Goal: Information Seeking & Learning: Learn about a topic

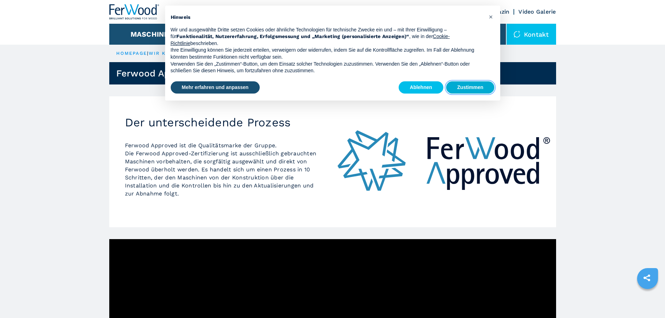
click at [470, 87] on button "Zustimmen" at bounding box center [470, 87] width 48 height 13
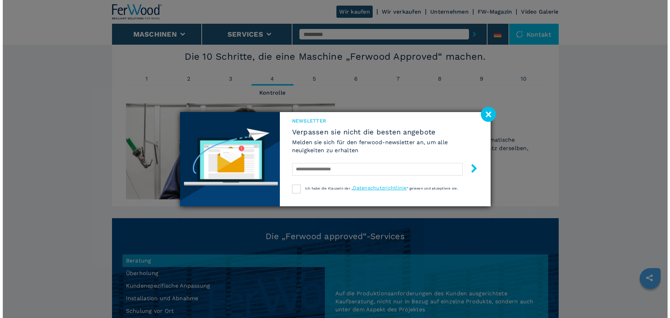
scroll to position [435, 0]
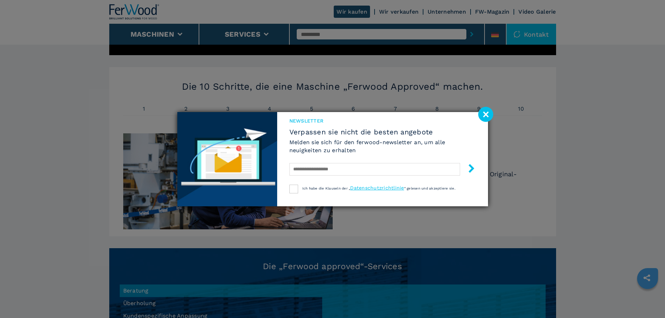
drag, startPoint x: 155, startPoint y: 44, endPoint x: 154, endPoint y: 48, distance: 4.2
click at [154, 46] on div "Newsletter Verpassen sie nicht die besten angebote Melden sie sich für den ferw…" at bounding box center [332, 159] width 665 height 318
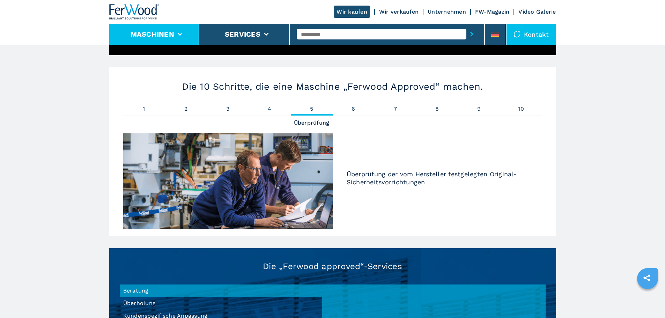
click at [168, 32] on button "Maschinen" at bounding box center [152, 34] width 44 height 8
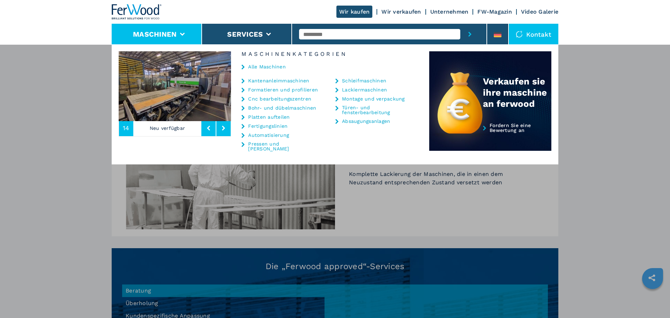
click at [273, 69] on link "Alle Maschinen" at bounding box center [267, 66] width 38 height 5
click at [268, 65] on link "Alle Maschinen" at bounding box center [267, 66] width 38 height 5
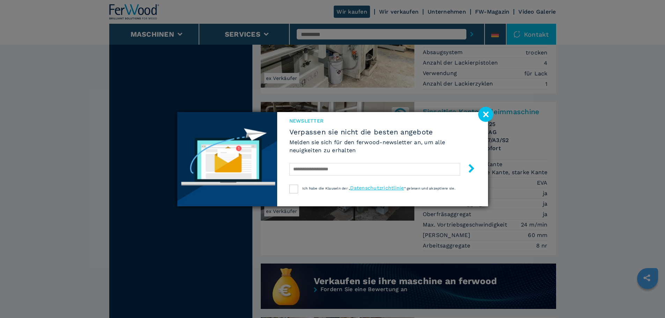
scroll to position [349, 0]
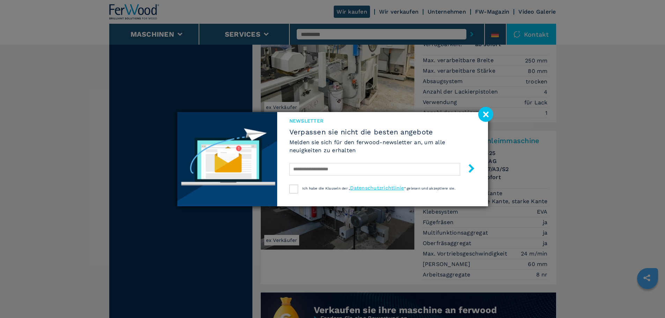
click at [481, 114] on image at bounding box center [485, 114] width 15 height 15
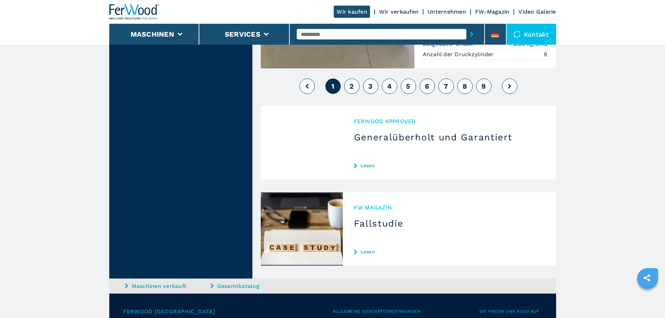
scroll to position [1716, 0]
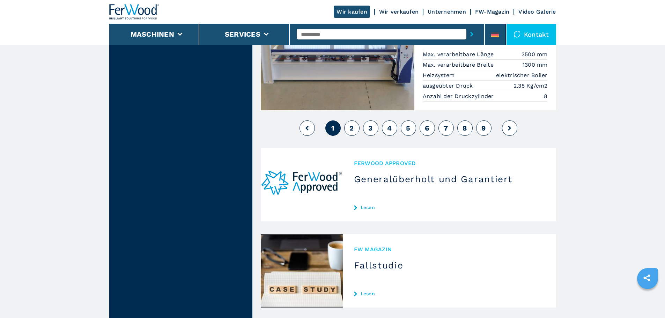
click at [352, 124] on span "2" at bounding box center [351, 128] width 4 height 8
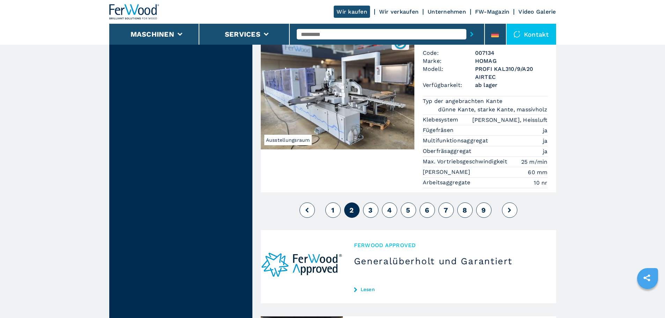
scroll to position [1779, 0]
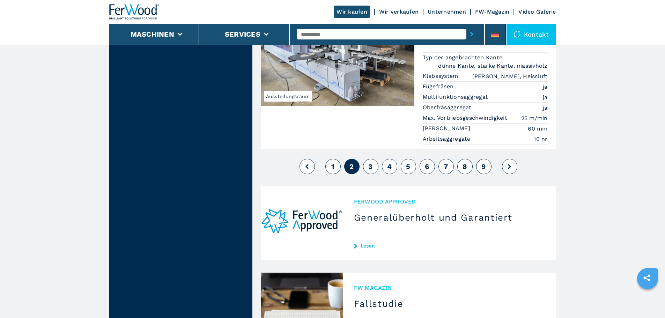
click at [374, 159] on button "3" at bounding box center [370, 166] width 15 height 15
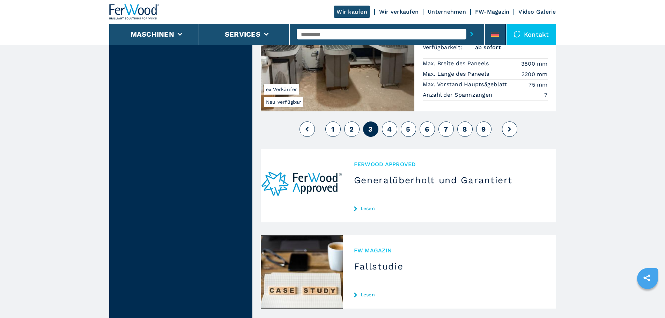
scroll to position [1779, 0]
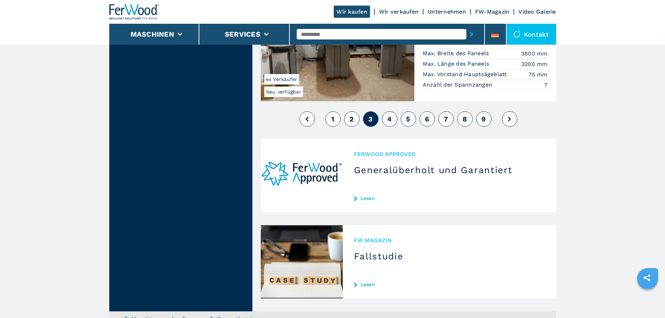
click at [392, 111] on button "4" at bounding box center [389, 118] width 15 height 15
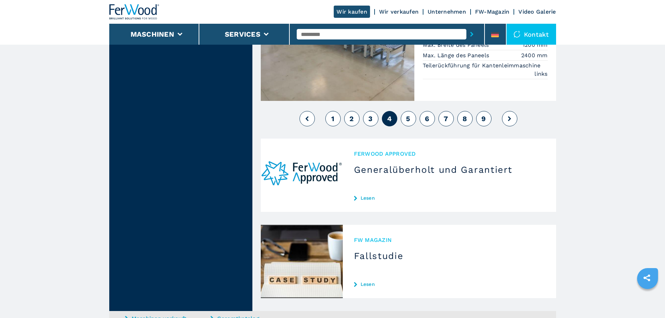
scroll to position [1744, 0]
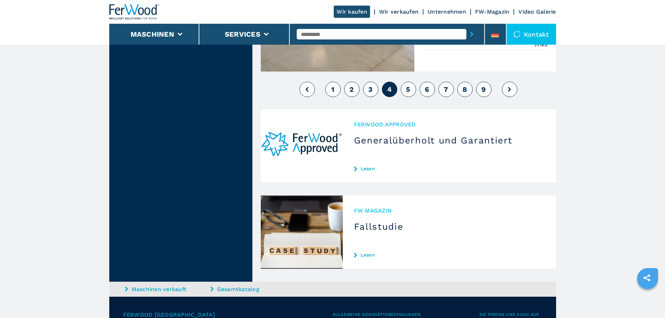
click at [413, 82] on button "5" at bounding box center [407, 89] width 15 height 15
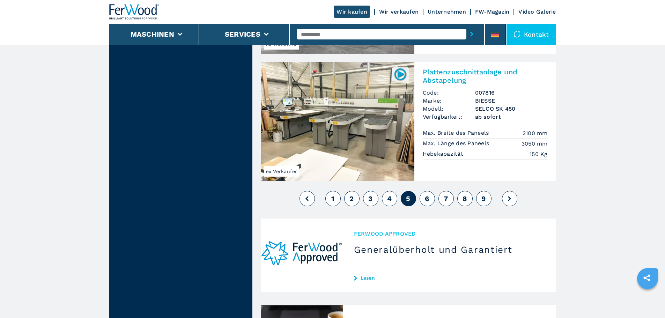
scroll to position [1605, 0]
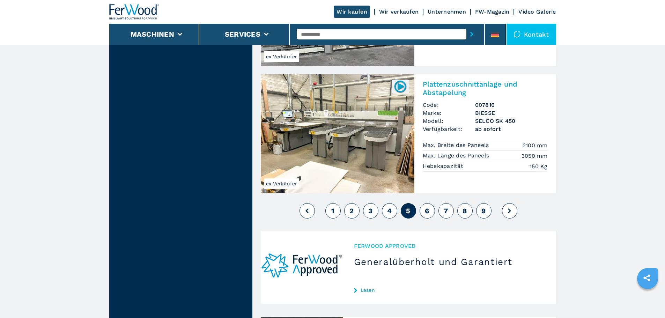
click at [426, 207] on span "6" at bounding box center [427, 211] width 4 height 8
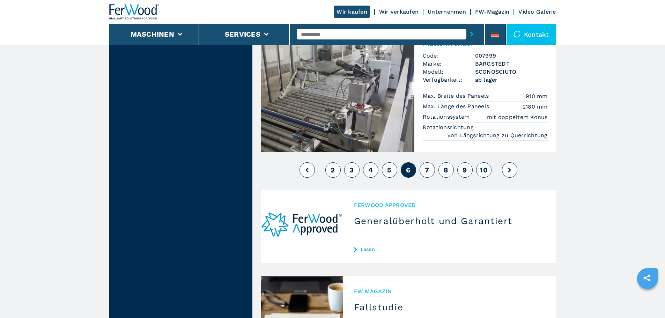
scroll to position [1709, 0]
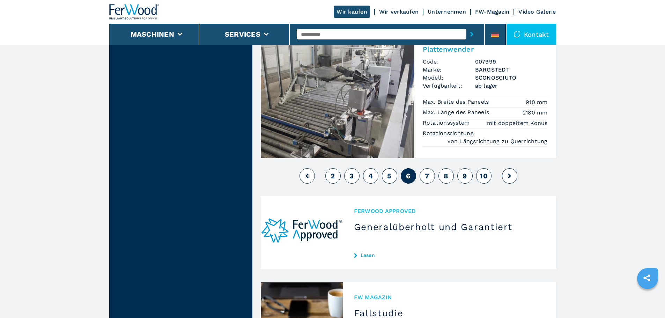
click at [428, 172] on span "7" at bounding box center [427, 176] width 4 height 8
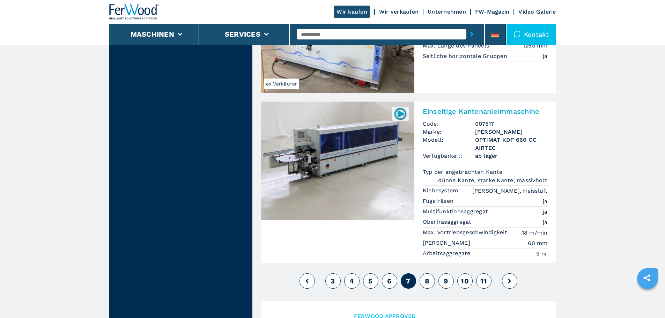
scroll to position [1640, 0]
click at [433, 273] on button "8" at bounding box center [426, 280] width 15 height 15
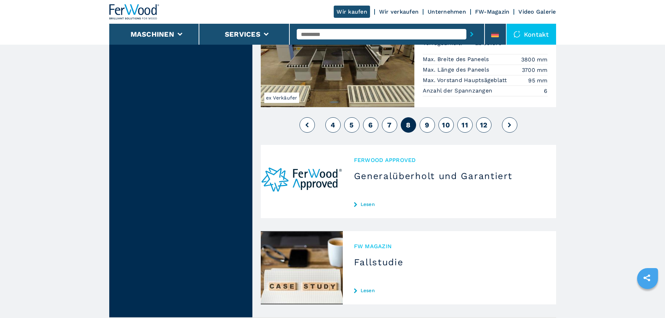
scroll to position [1744, 0]
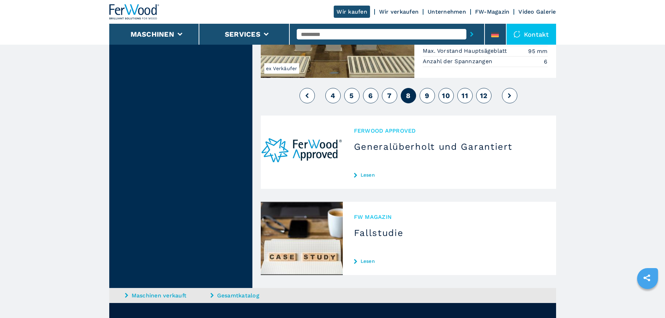
click at [425, 91] on span "9" at bounding box center [427, 95] width 4 height 8
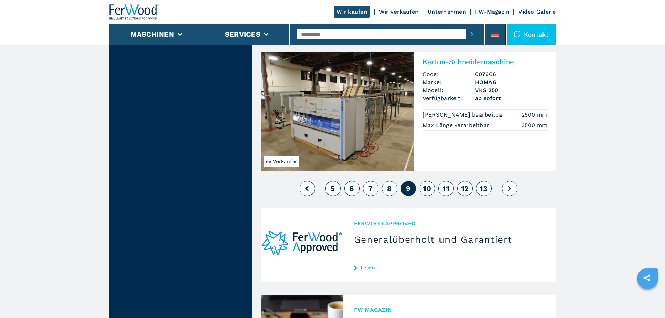
scroll to position [1814, 0]
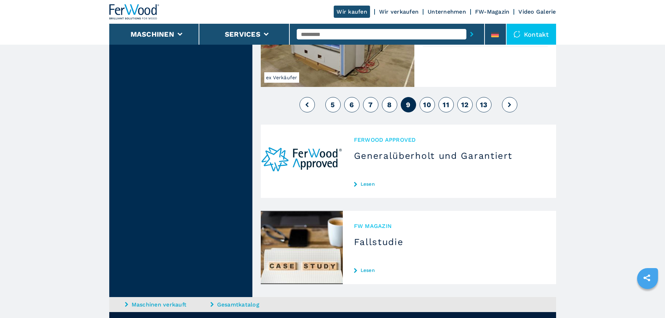
click at [425, 100] on span "10" at bounding box center [427, 104] width 8 height 8
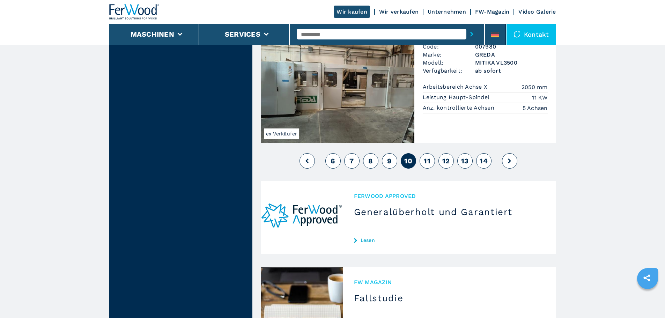
scroll to position [1814, 0]
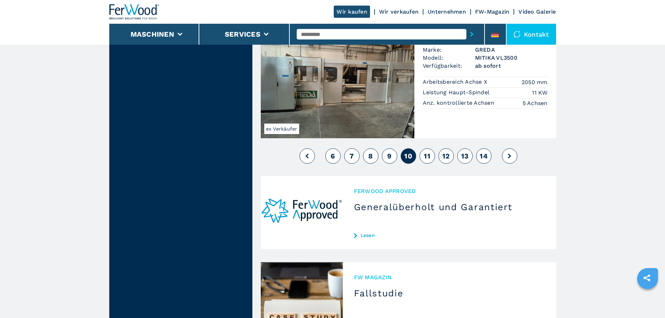
click at [425, 152] on span "11" at bounding box center [427, 156] width 7 height 8
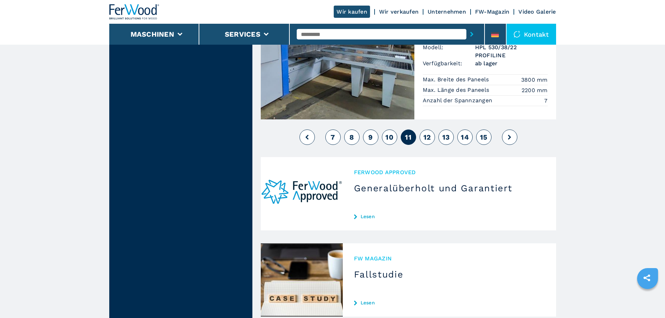
scroll to position [1699, 0]
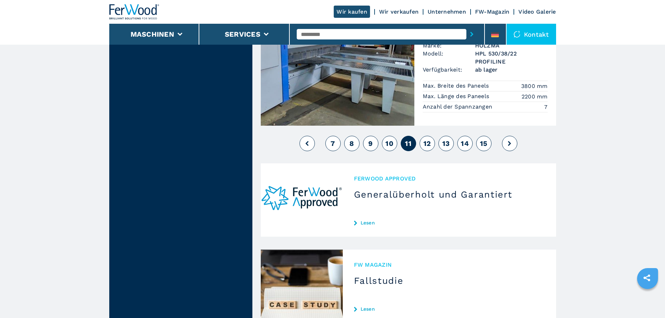
click at [427, 139] on span "12" at bounding box center [427, 143] width 8 height 8
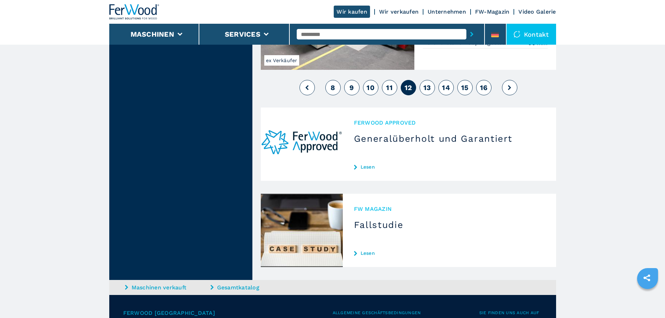
scroll to position [1709, 0]
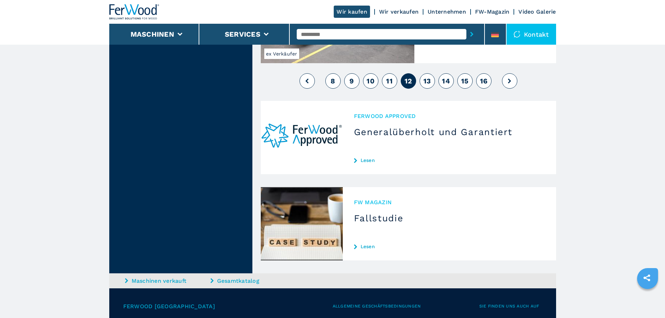
click at [427, 73] on button "13" at bounding box center [426, 80] width 15 height 15
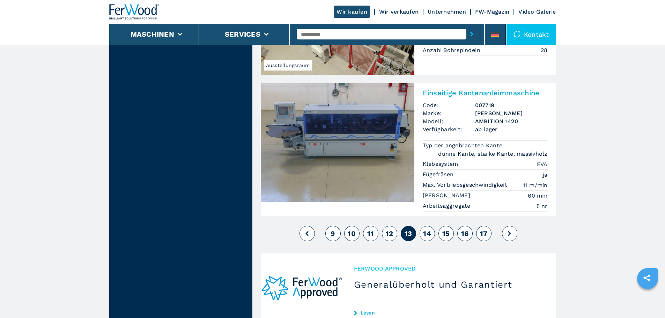
scroll to position [1675, 0]
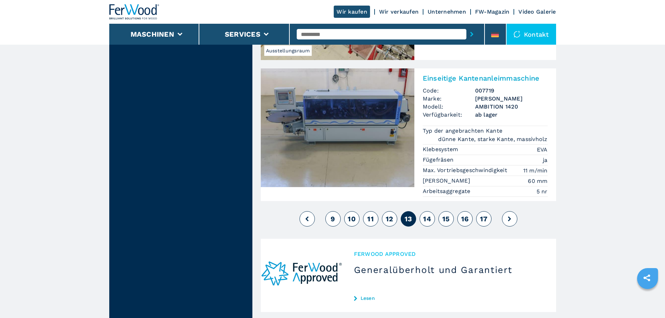
click at [424, 215] on span "14" at bounding box center [427, 219] width 8 height 8
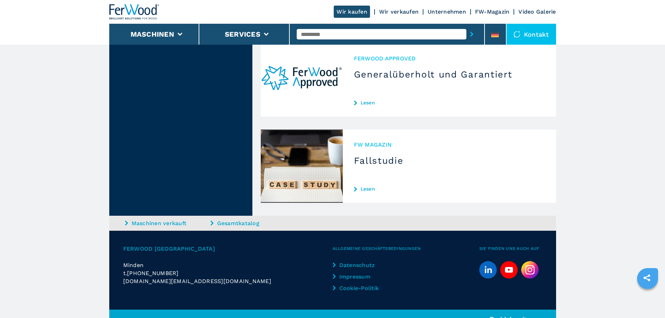
scroll to position [1607, 0]
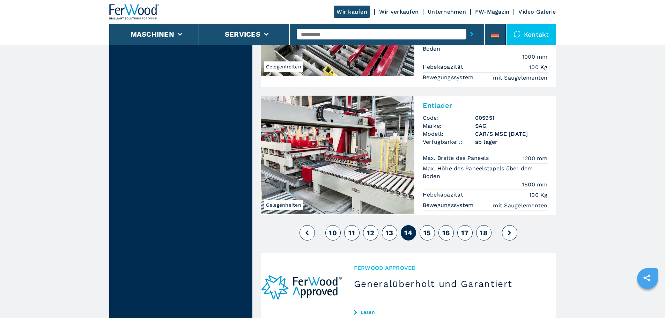
click at [429, 228] on span "15" at bounding box center [427, 232] width 8 height 8
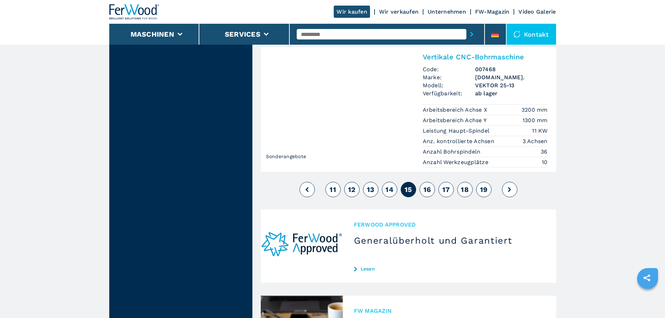
scroll to position [1709, 0]
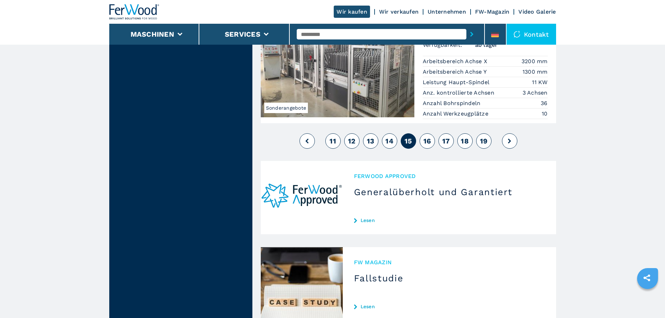
click at [426, 137] on span "16" at bounding box center [427, 141] width 8 height 8
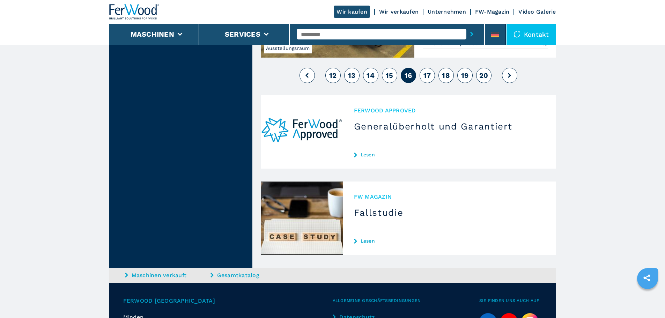
scroll to position [1849, 0]
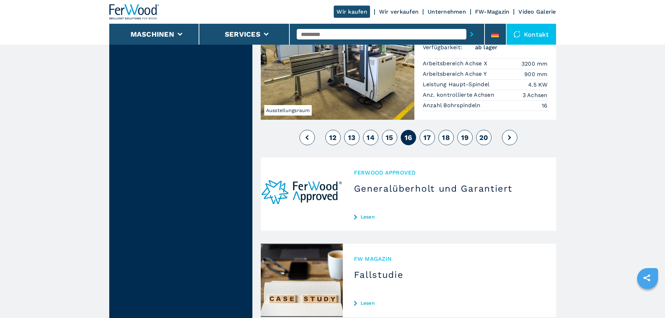
click at [427, 133] on span "17" at bounding box center [427, 137] width 8 height 8
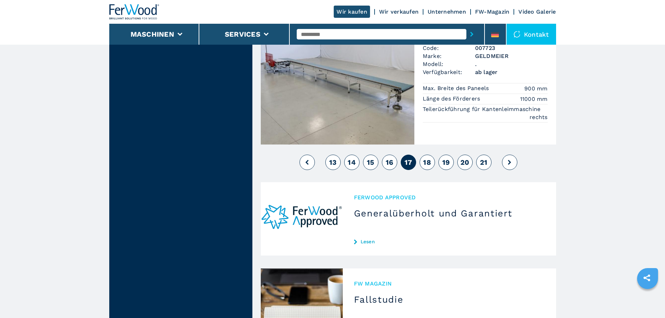
scroll to position [1698, 0]
click at [430, 159] on span "18" at bounding box center [427, 163] width 8 height 8
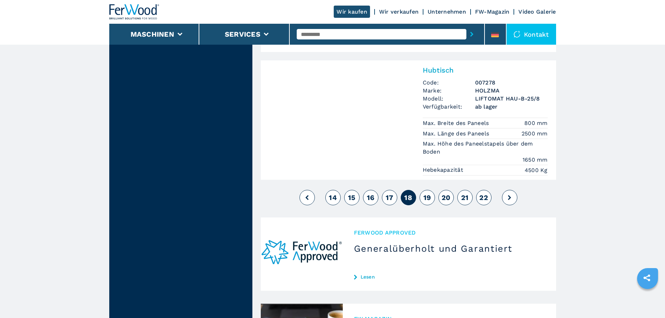
scroll to position [1640, 0]
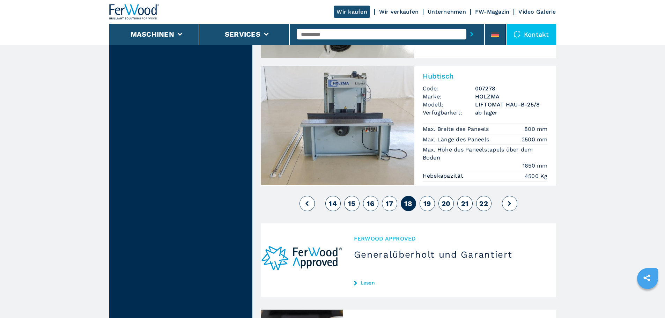
click at [426, 199] on span "19" at bounding box center [427, 203] width 8 height 8
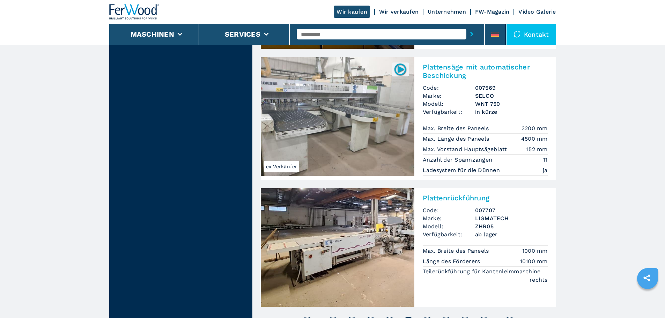
scroll to position [1605, 0]
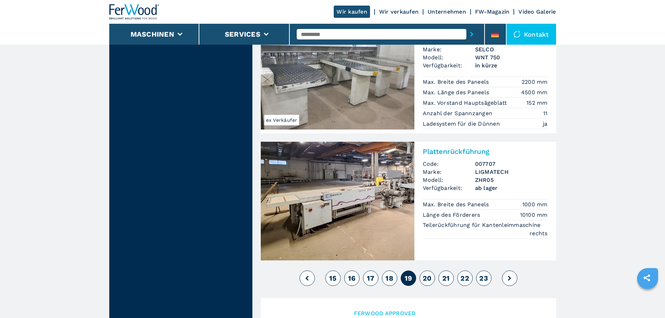
click at [427, 274] on span "20" at bounding box center [426, 278] width 9 height 8
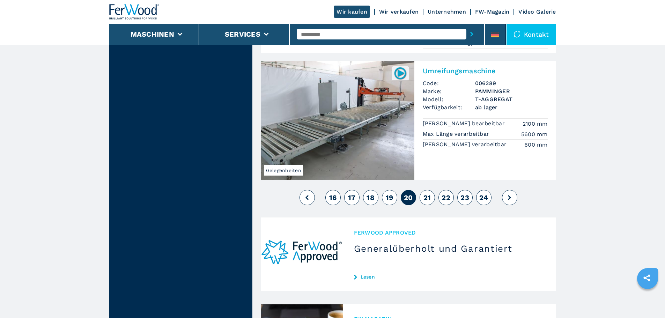
scroll to position [1706, 0]
click at [426, 194] on span "21" at bounding box center [427, 198] width 8 height 8
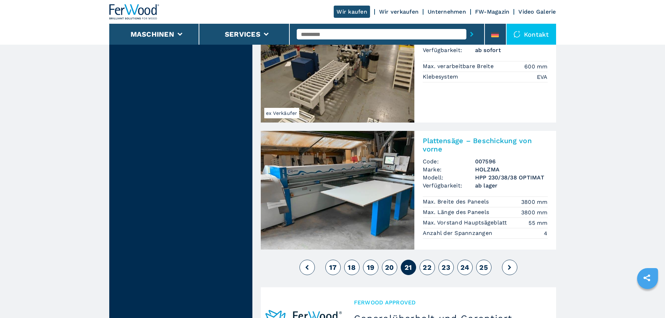
scroll to position [1544, 0]
click at [431, 263] on span "22" at bounding box center [426, 267] width 9 height 8
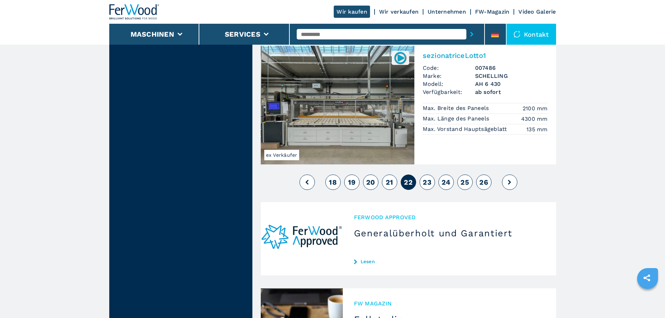
scroll to position [1655, 0]
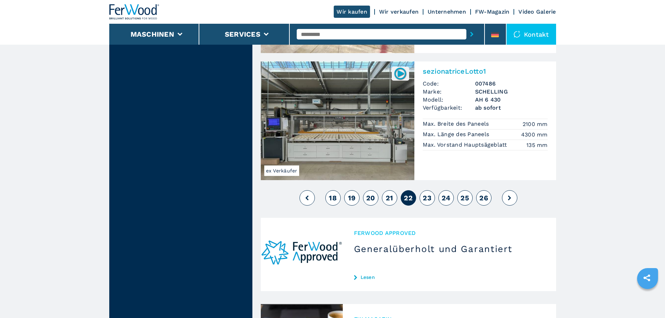
click at [432, 190] on button "23" at bounding box center [426, 197] width 15 height 15
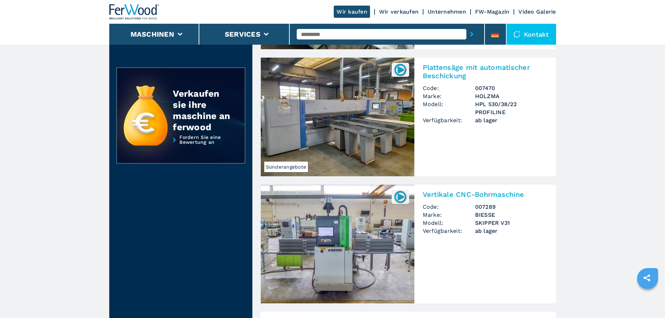
scroll to position [209, 0]
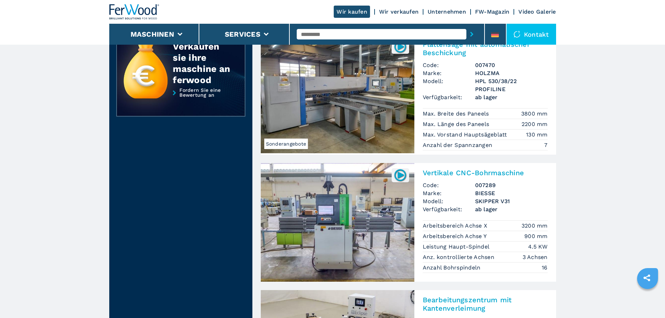
click at [304, 212] on img at bounding box center [337, 222] width 153 height 119
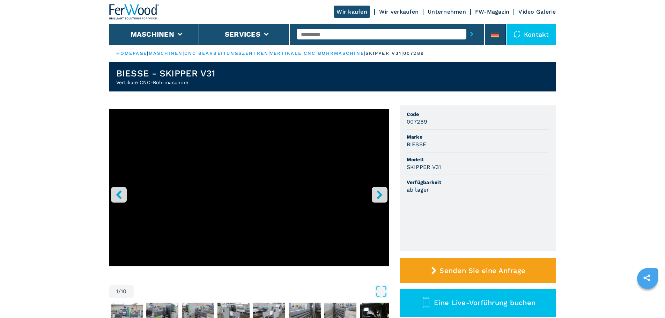
click at [377, 193] on icon "right-button" at bounding box center [379, 194] width 9 height 9
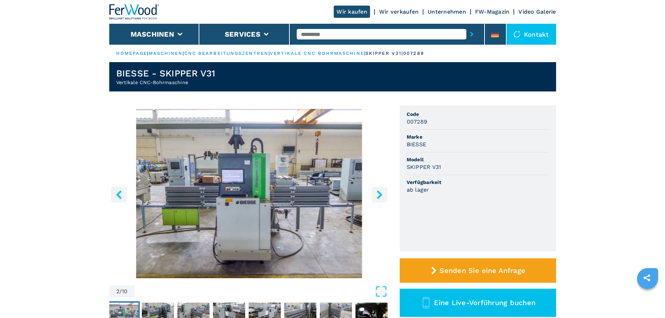
click at [379, 194] on icon "right-button" at bounding box center [379, 194] width 6 height 9
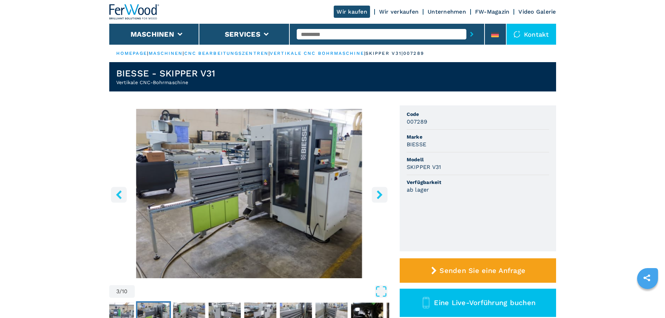
click at [379, 194] on icon "right-button" at bounding box center [379, 194] width 6 height 9
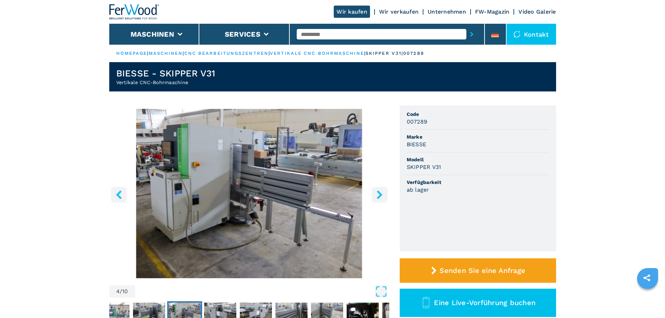
click at [379, 194] on icon "right-button" at bounding box center [379, 194] width 6 height 9
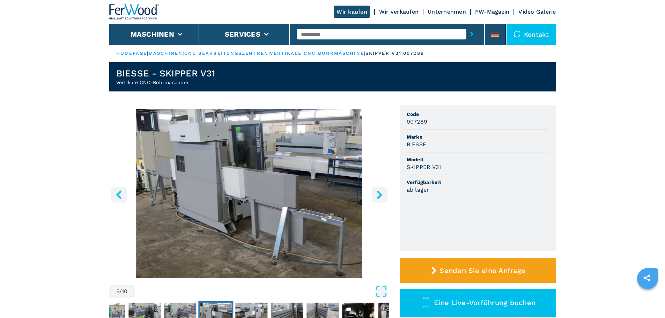
click at [379, 194] on icon "right-button" at bounding box center [379, 194] width 6 height 9
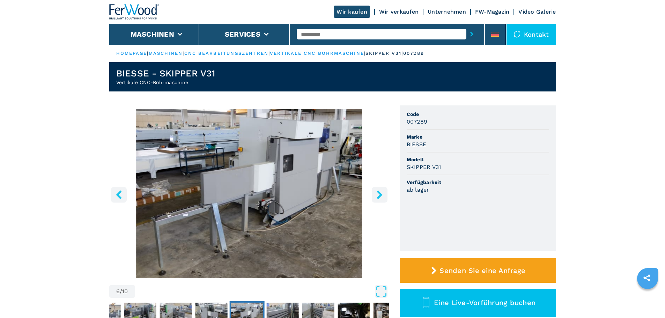
click at [379, 194] on icon "right-button" at bounding box center [379, 194] width 6 height 9
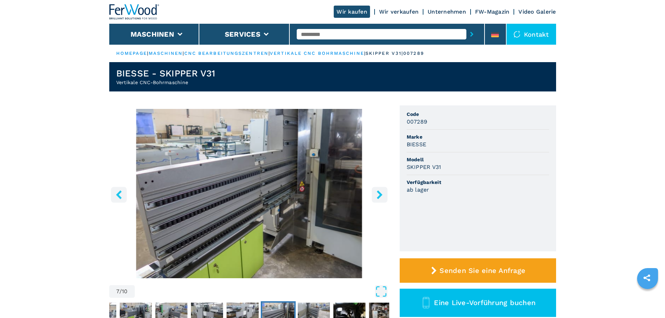
click at [379, 194] on icon "right-button" at bounding box center [379, 194] width 6 height 9
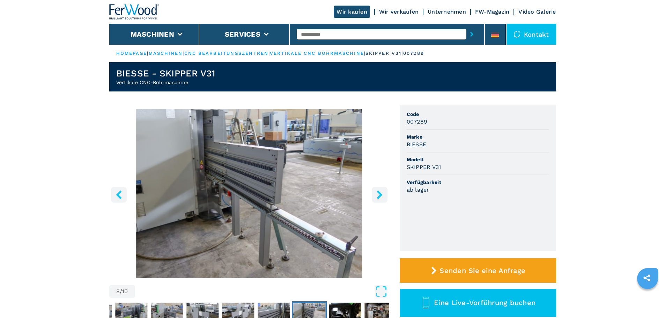
click at [379, 194] on icon "right-button" at bounding box center [379, 194] width 6 height 9
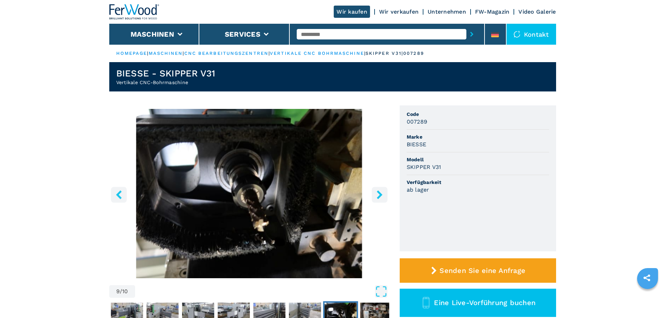
click at [379, 194] on icon "right-button" at bounding box center [379, 194] width 6 height 9
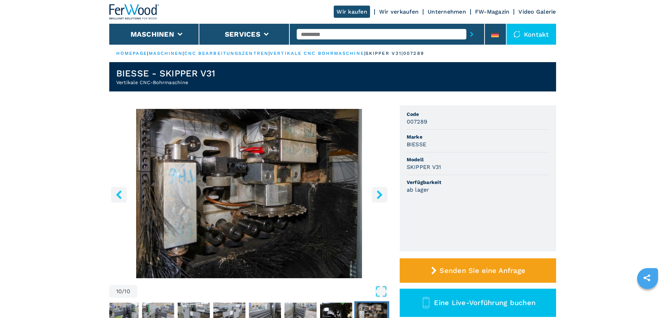
click at [379, 194] on icon "right-button" at bounding box center [379, 194] width 6 height 9
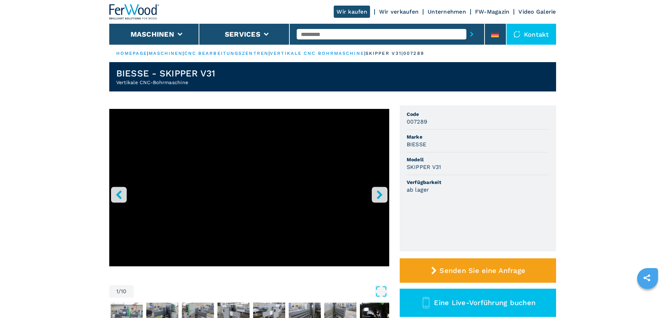
click at [379, 194] on icon "right-button" at bounding box center [379, 194] width 6 height 9
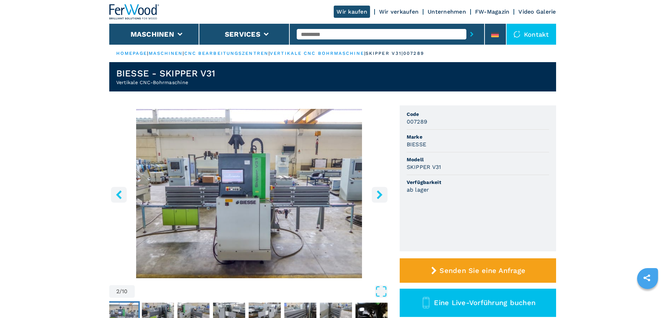
click at [379, 194] on icon "right-button" at bounding box center [379, 194] width 6 height 9
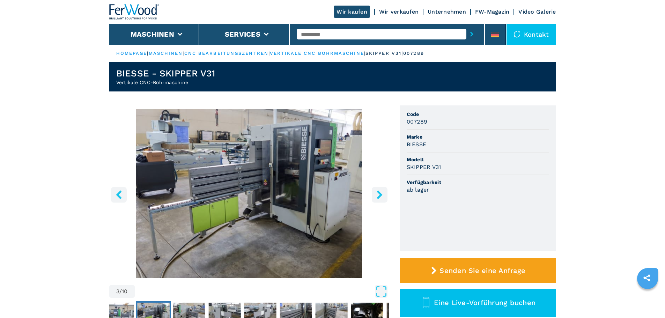
click at [379, 194] on icon "right-button" at bounding box center [379, 194] width 6 height 9
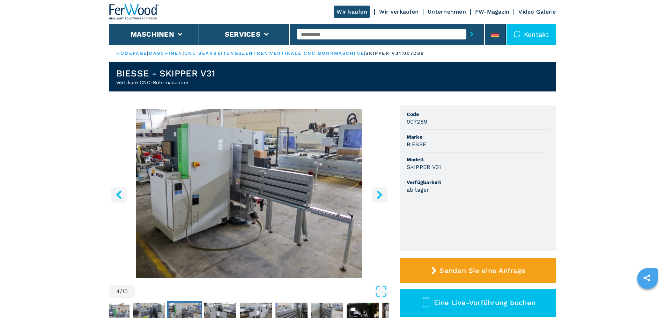
click at [379, 194] on icon "right-button" at bounding box center [379, 194] width 6 height 9
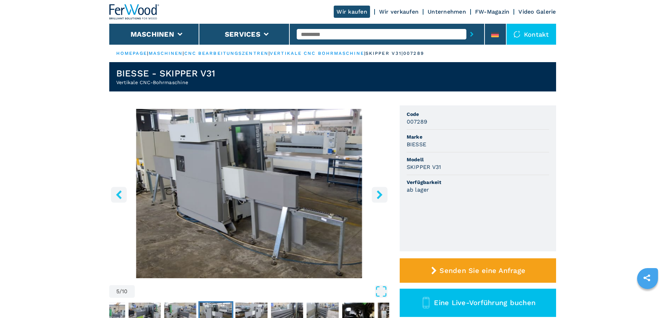
click at [379, 194] on icon "right-button" at bounding box center [379, 194] width 6 height 9
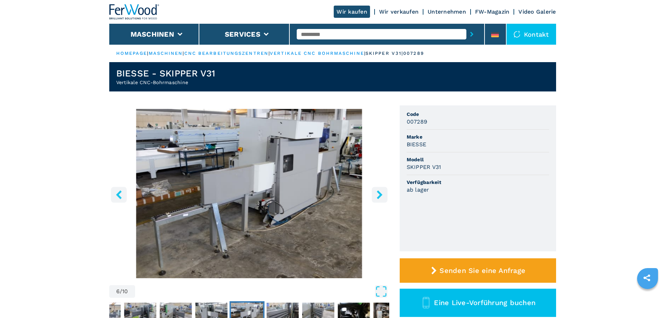
click at [379, 194] on icon "right-button" at bounding box center [379, 194] width 6 height 9
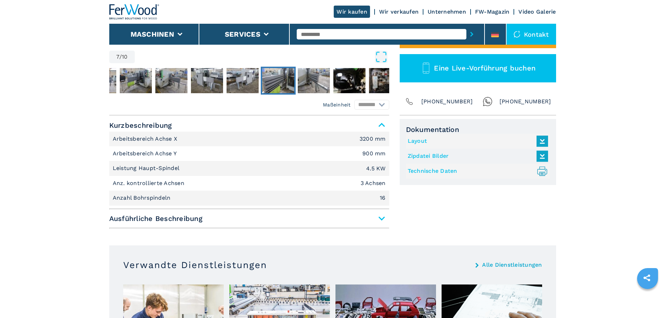
scroll to position [244, 0]
